Goal: Transaction & Acquisition: Purchase product/service

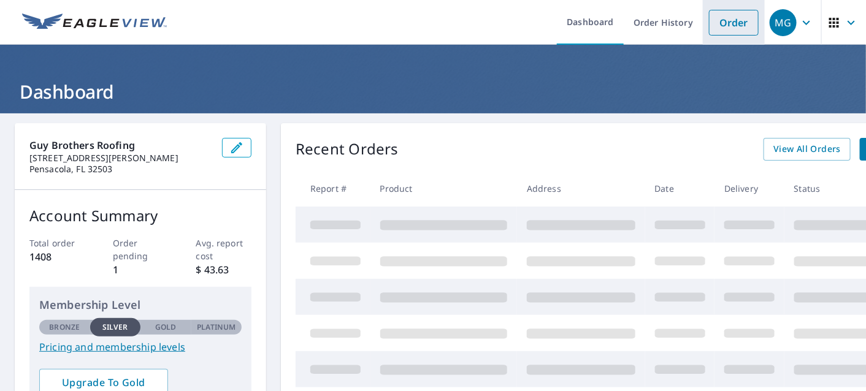
click at [723, 23] on link "Order" at bounding box center [734, 23] width 50 height 26
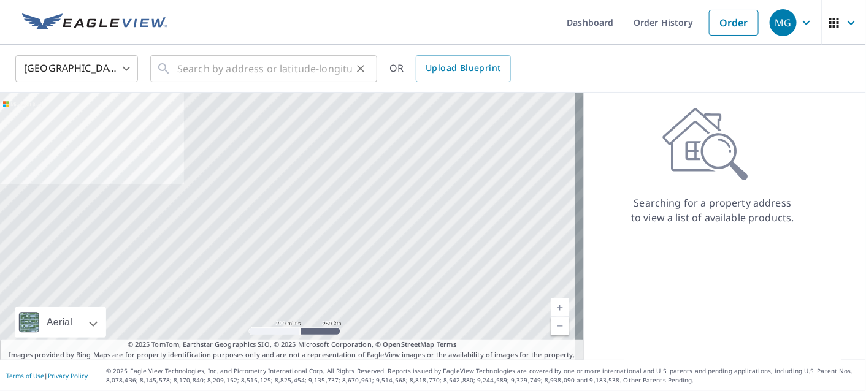
click at [174, 68] on div "​" at bounding box center [263, 68] width 227 height 27
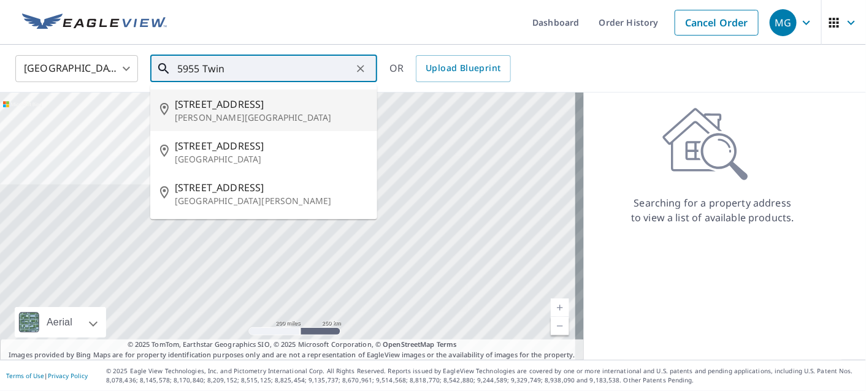
click at [194, 119] on p "[PERSON_NAME][GEOGRAPHIC_DATA]" at bounding box center [271, 118] width 193 height 12
type input "[STREET_ADDRESS][PERSON_NAME]"
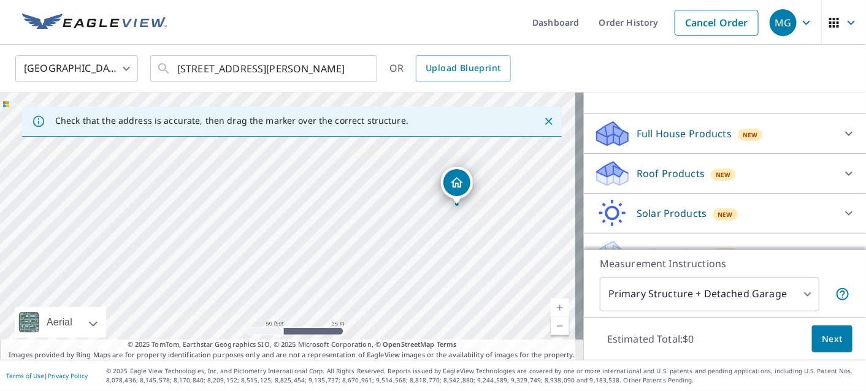
scroll to position [113, 0]
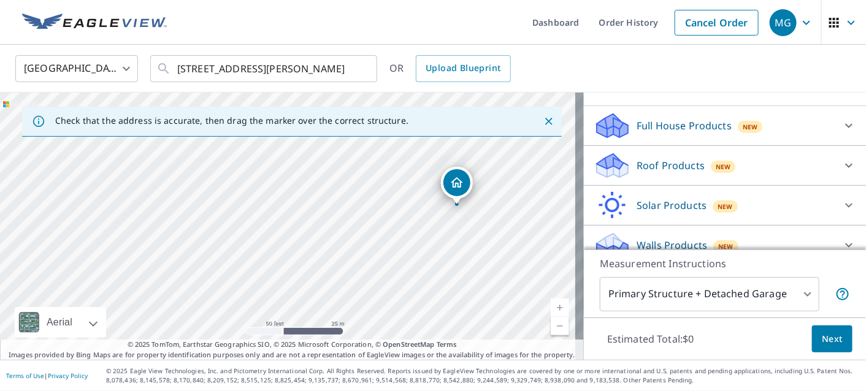
click at [711, 166] on div "New" at bounding box center [723, 167] width 25 height 12
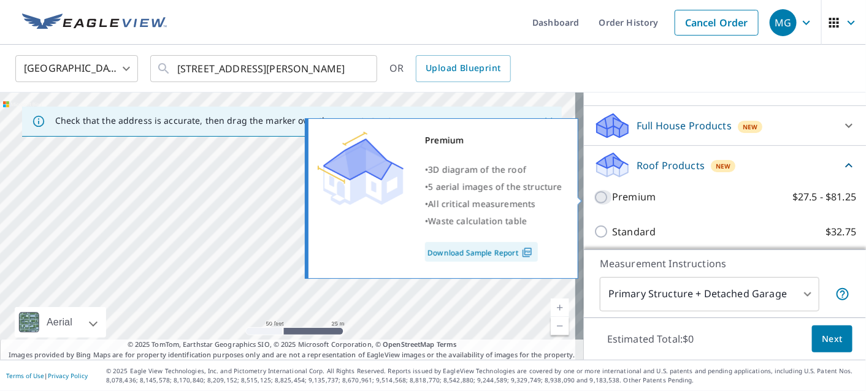
click at [594, 194] on input "Premium $27.5 - $81.25" at bounding box center [603, 197] width 18 height 15
checkbox input "true"
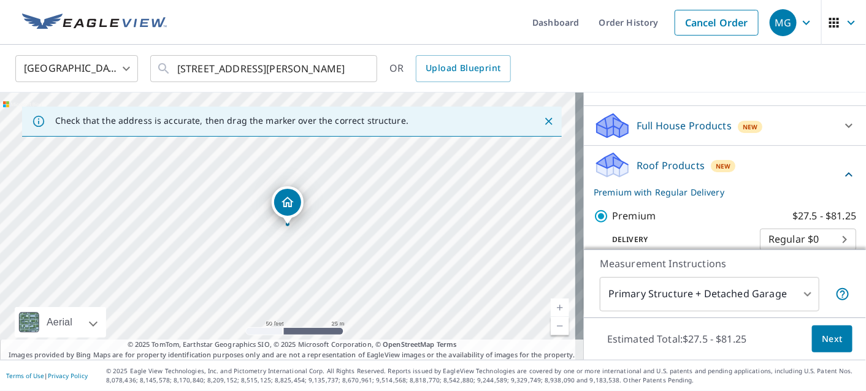
click at [823, 345] on span "Next" at bounding box center [832, 339] width 21 height 15
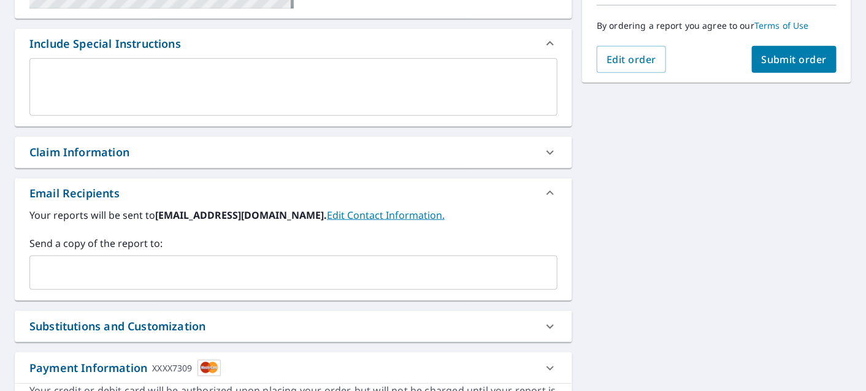
scroll to position [256, 0]
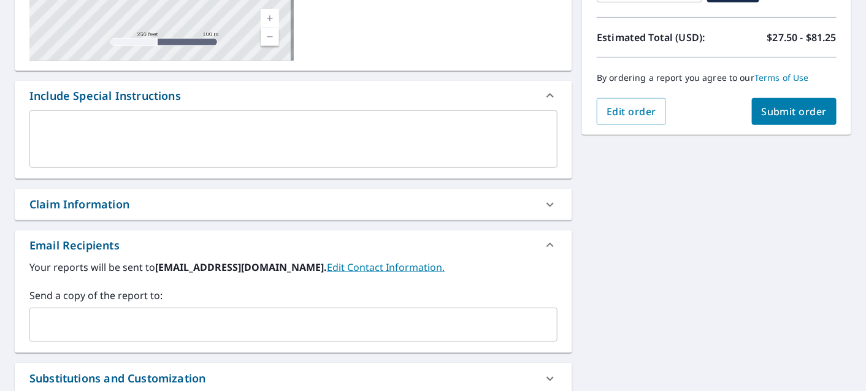
click at [768, 105] on span "Submit order" at bounding box center [795, 111] width 66 height 13
